Goal: Transaction & Acquisition: Purchase product/service

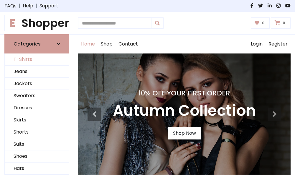
click at [37, 60] on link "T-Shirts" at bounding box center [37, 59] width 64 height 12
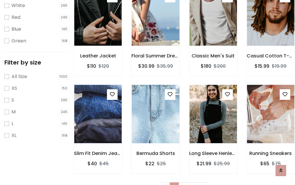
scroll to position [11, 0]
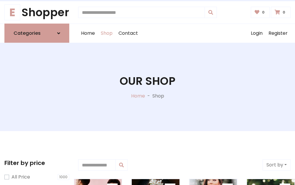
click at [147, 87] on h1 "Our Shop" at bounding box center [148, 81] width 56 height 13
click at [184, 33] on div "Home Shop Contact Log out Login Register" at bounding box center [184, 33] width 213 height 19
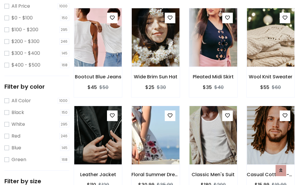
click at [213, 48] on img at bounding box center [213, 38] width 57 height 142
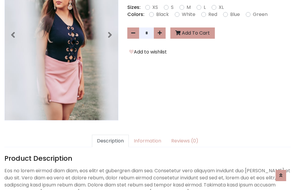
scroll to position [144, 0]
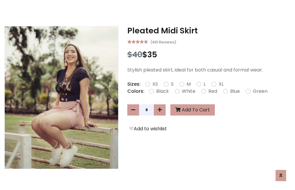
click at [209, 31] on h3 "Pleated Midi Skirt" at bounding box center [208, 30] width 163 height 9
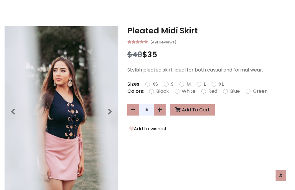
click at [209, 31] on h3 "Pleated Midi Skirt" at bounding box center [208, 30] width 163 height 9
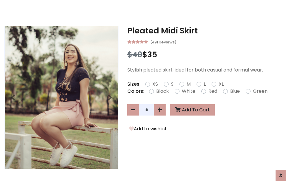
click at [209, 31] on h3 "Pleated Midi Skirt" at bounding box center [208, 30] width 163 height 9
